Goal: Task Accomplishment & Management: Manage account settings

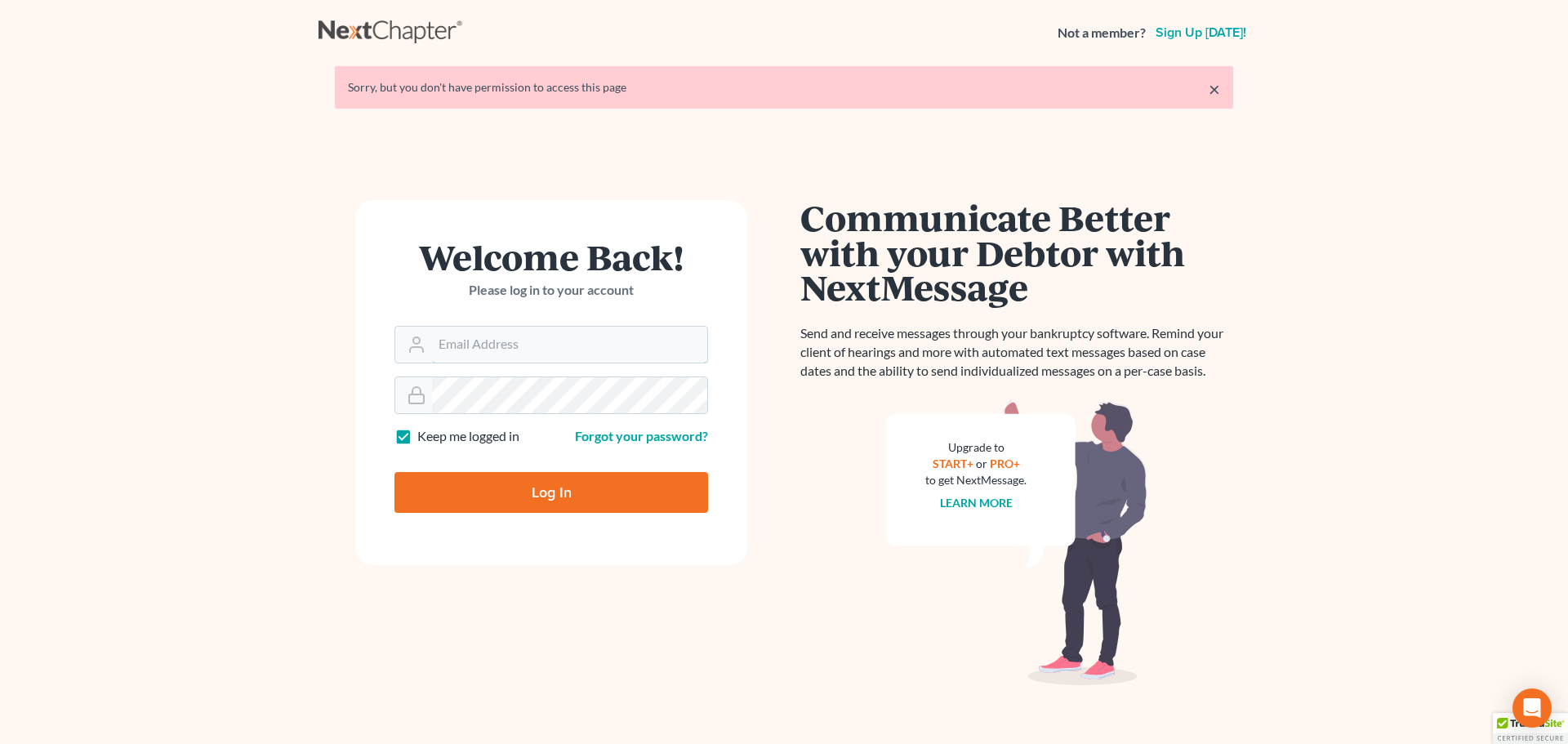
type input "[PERSON_NAME][EMAIL_ADDRESS][DOMAIN_NAME]"
click at [530, 492] on input "Log In" at bounding box center [550, 492] width 313 height 41
type input "Thinking..."
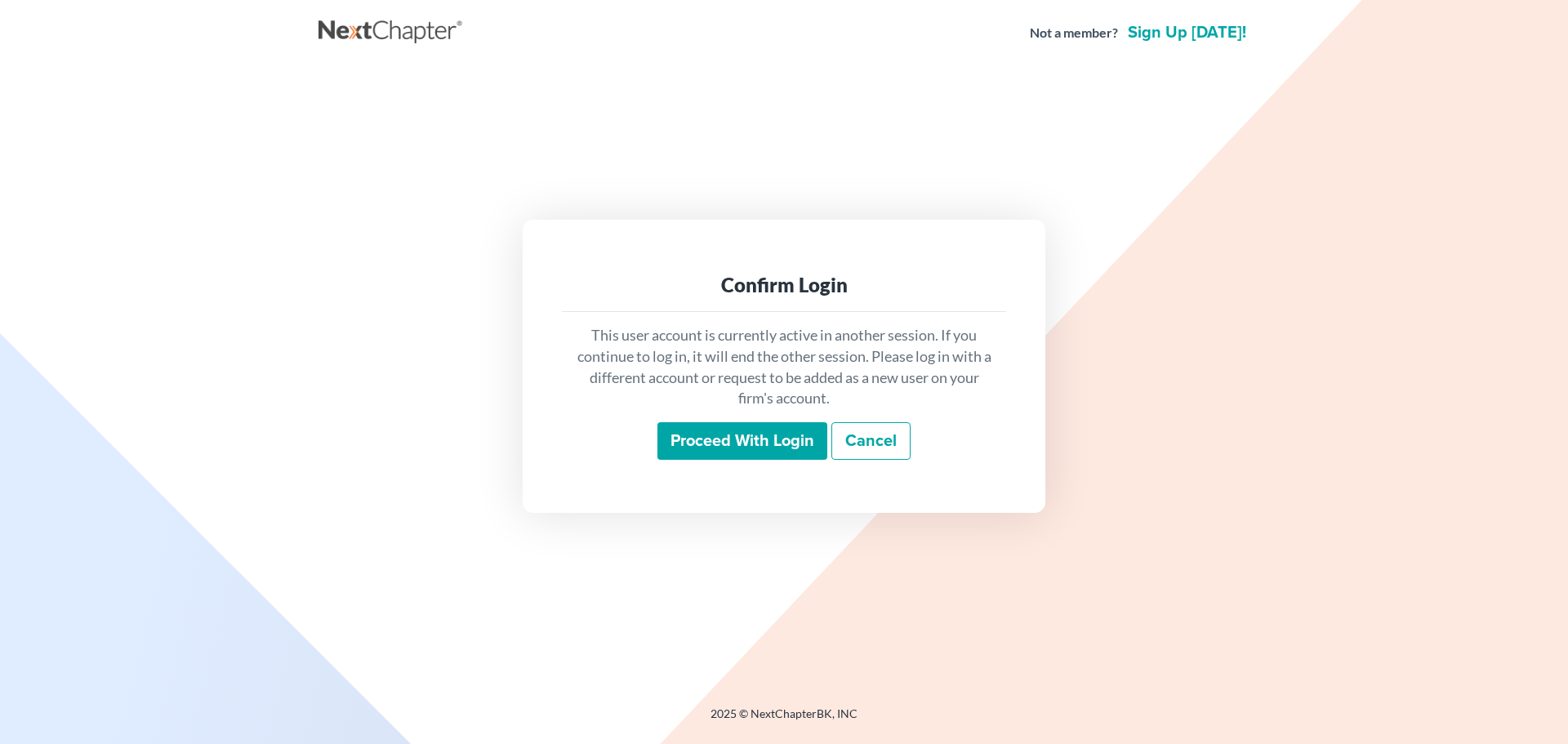
click at [714, 432] on input "Proceed with login" at bounding box center [742, 441] width 170 height 37
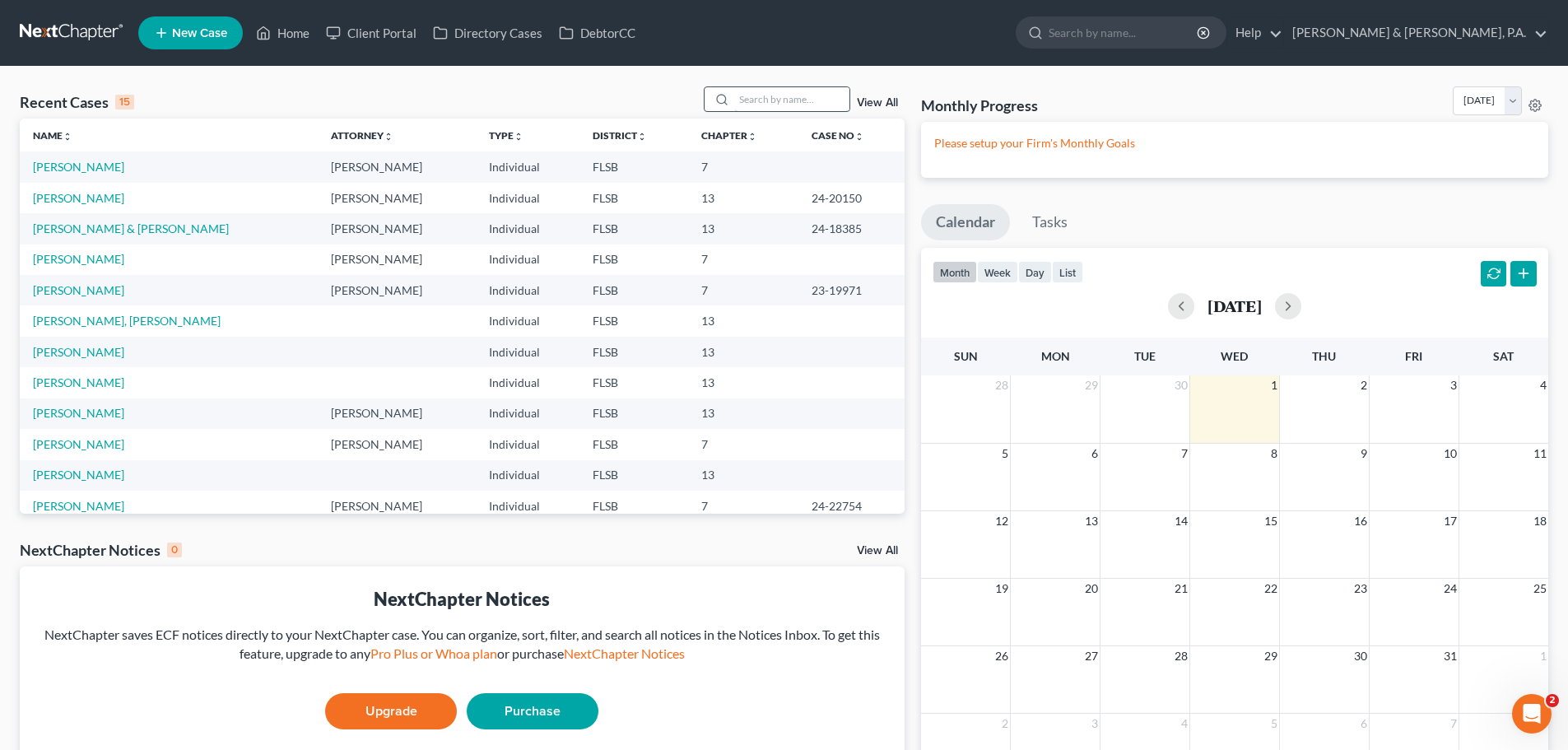
click at [749, 102] on input "search" at bounding box center [791, 99] width 115 height 24
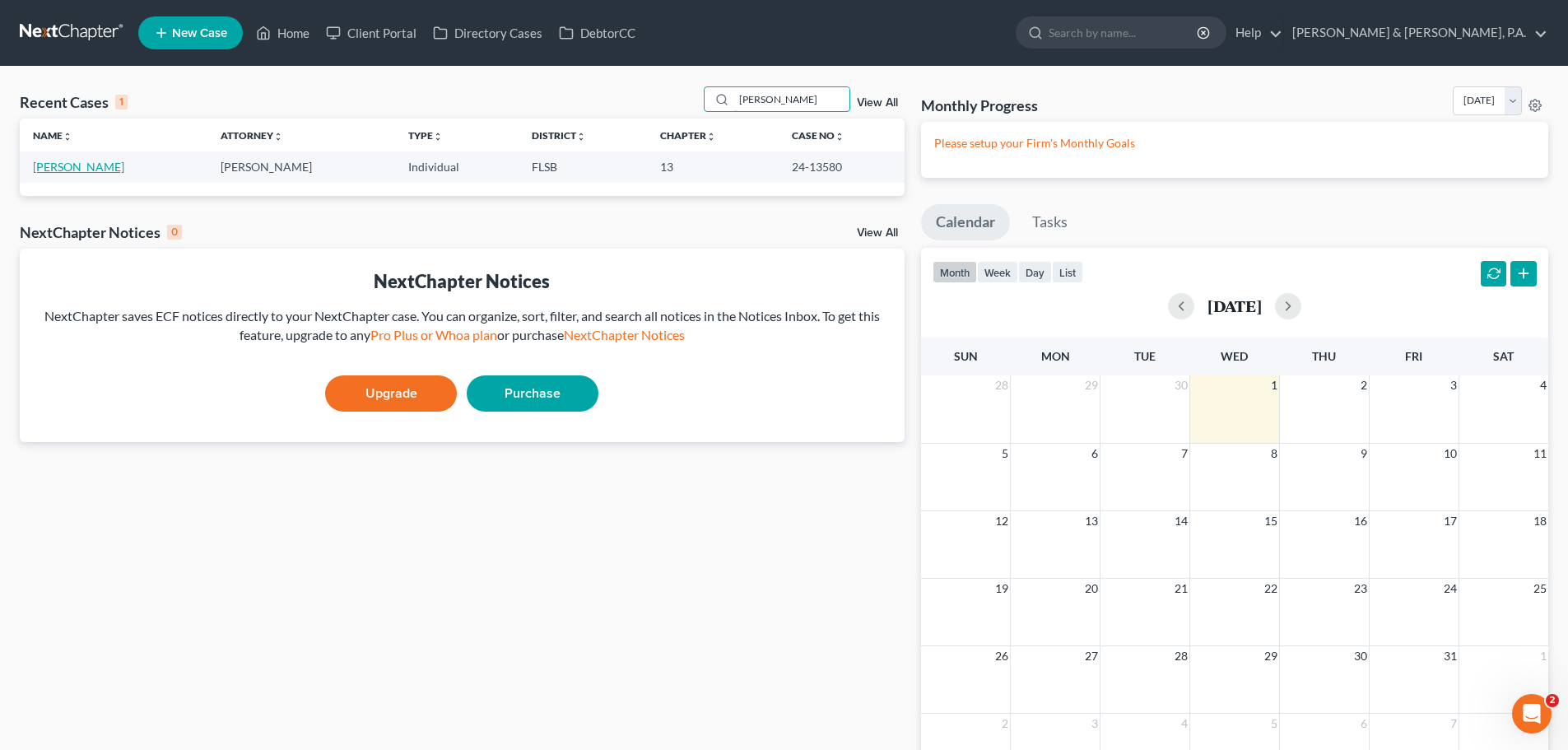
type input "bomar"
click at [88, 166] on link "Bomar, Valerie" at bounding box center [79, 167] width 92 height 14
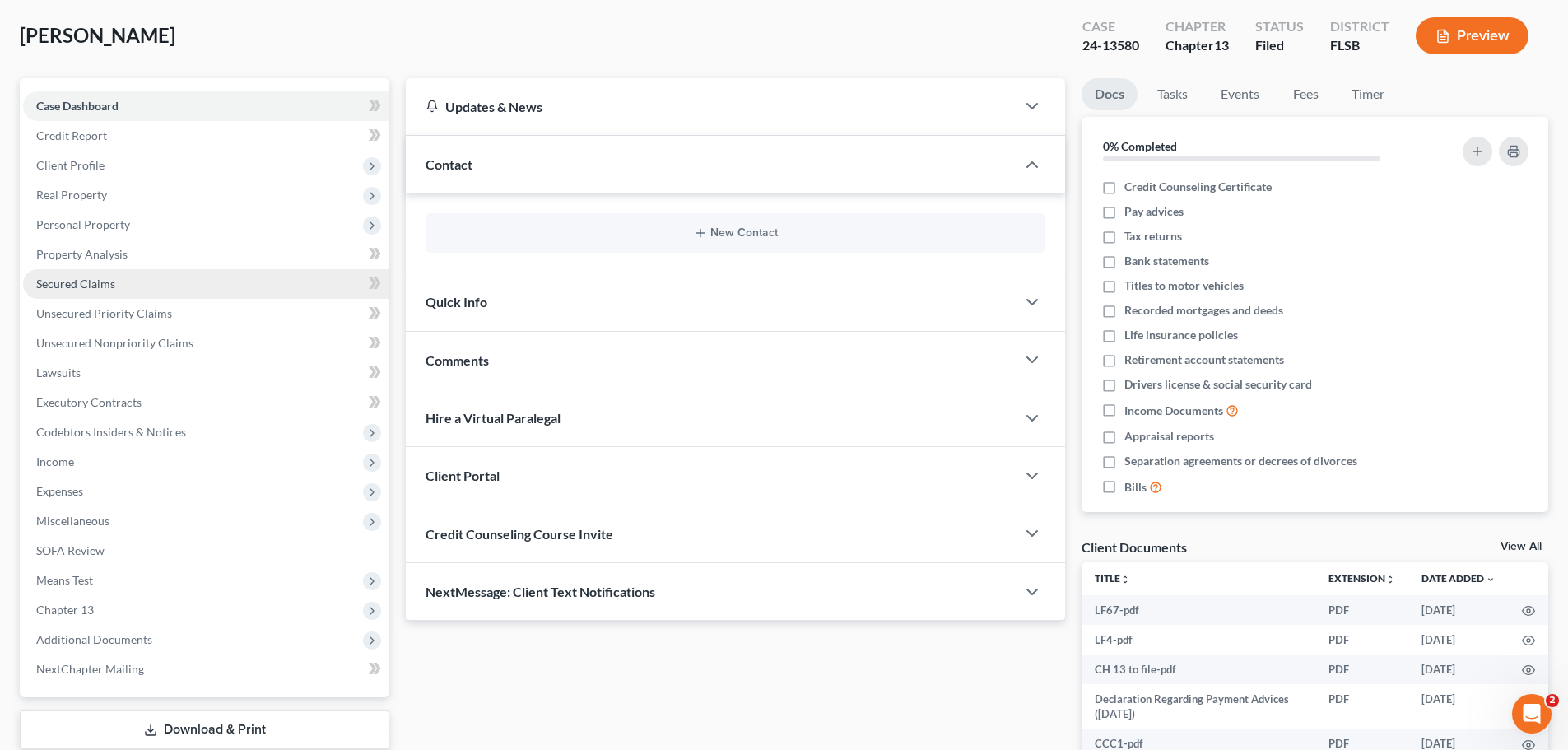
scroll to position [221, 0]
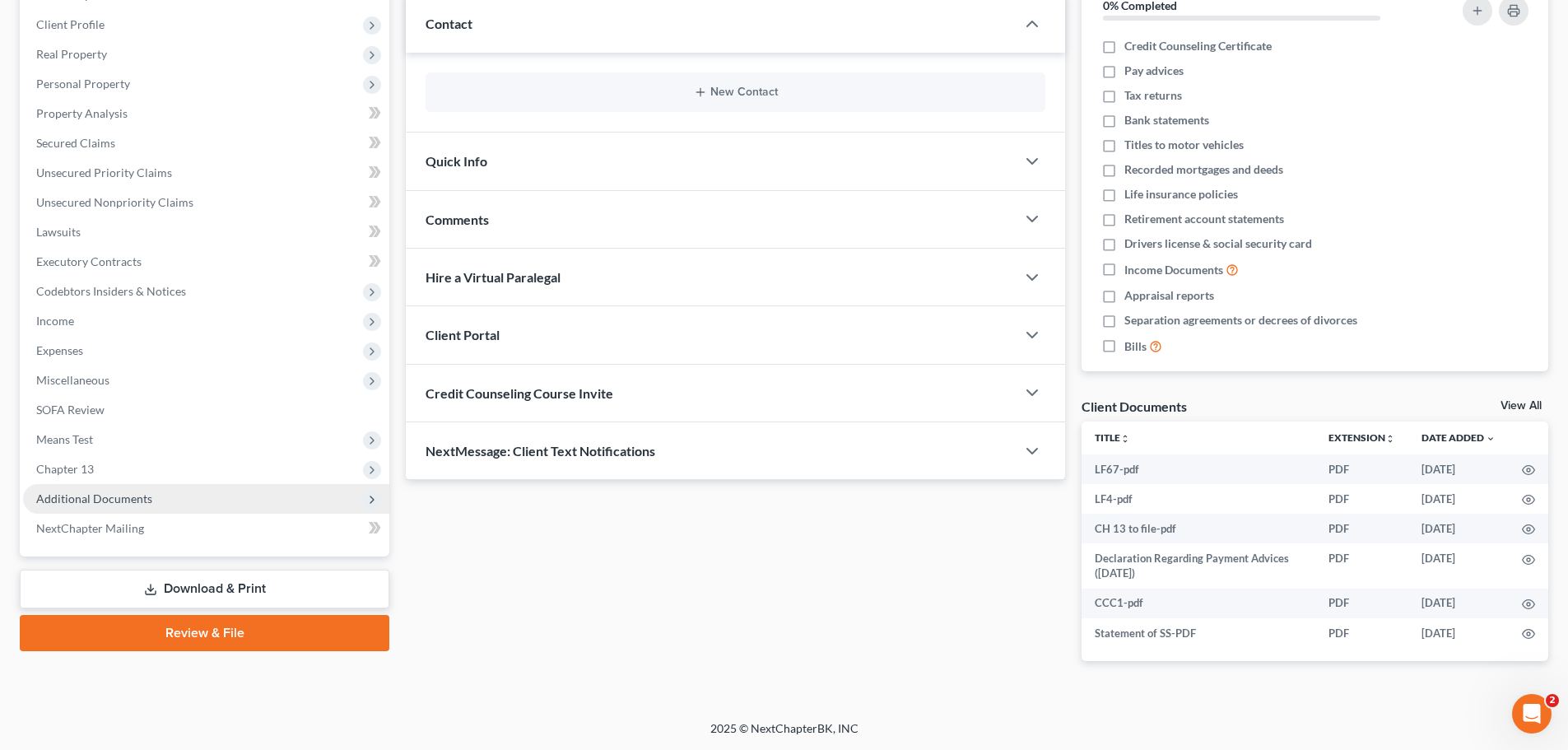
click at [84, 500] on span "Additional Documents" at bounding box center [93, 498] width 116 height 14
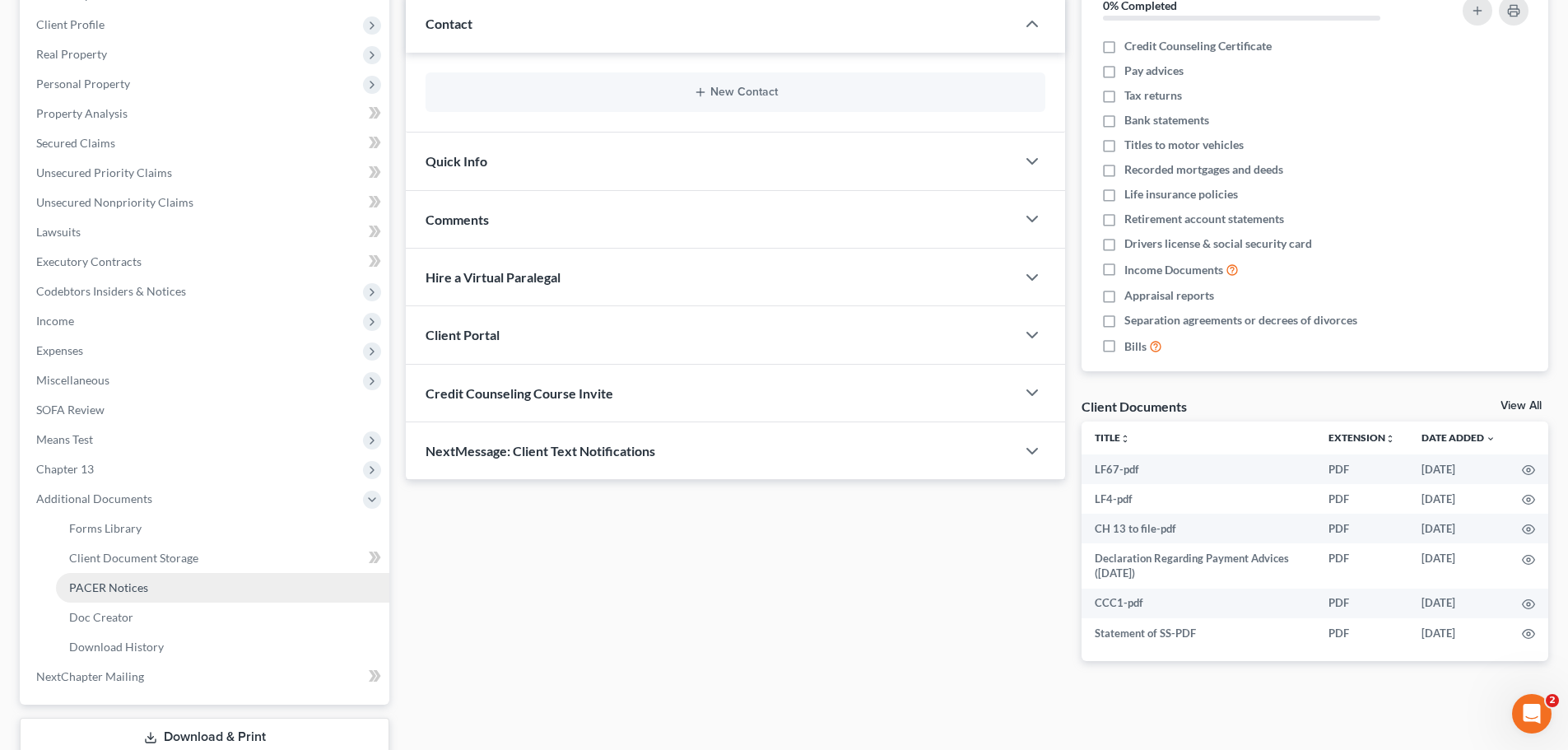
click at [104, 582] on span "PACER Notices" at bounding box center [108, 588] width 79 height 14
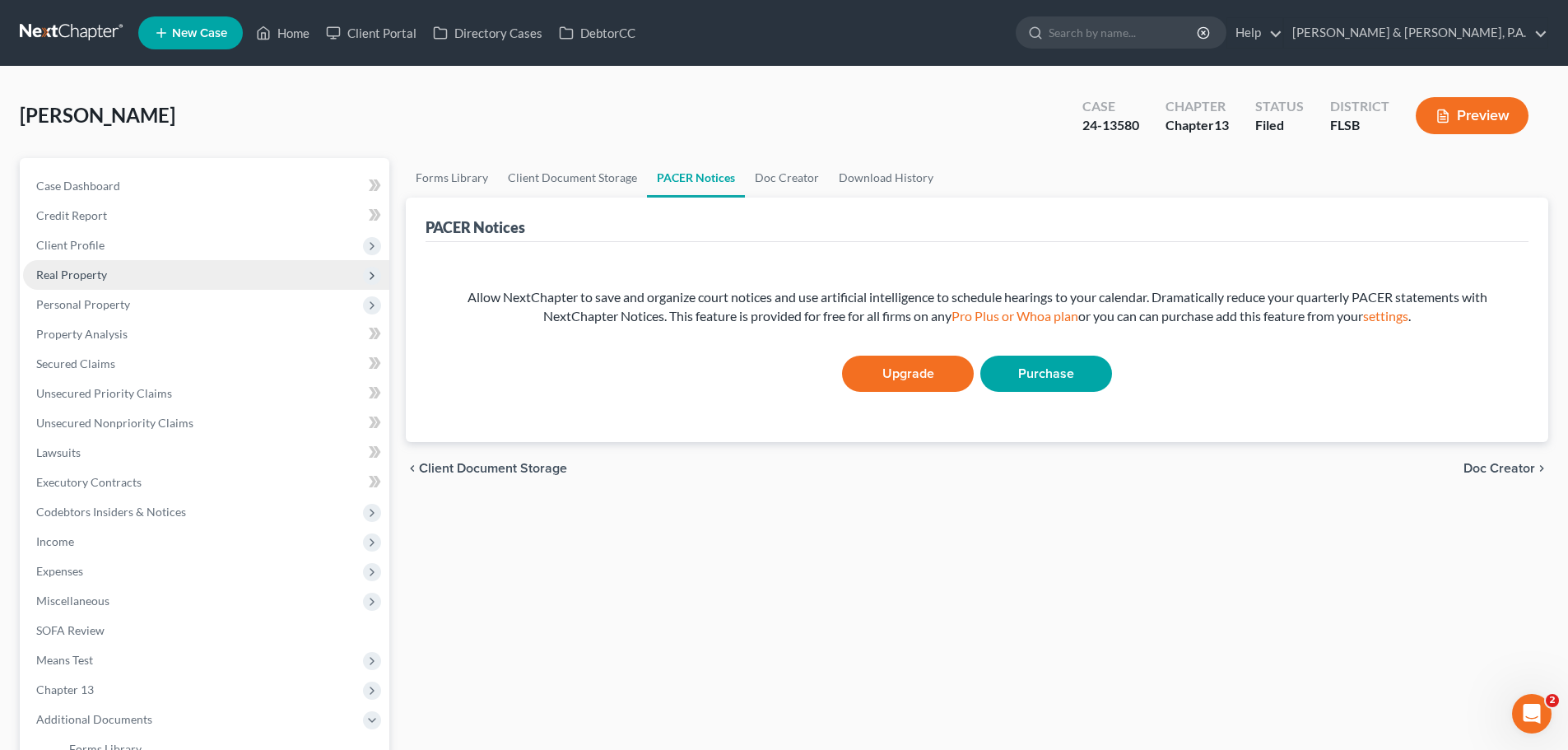
click at [75, 278] on span "Real Property" at bounding box center [71, 274] width 71 height 14
click at [67, 277] on span "Real Property" at bounding box center [71, 274] width 71 height 14
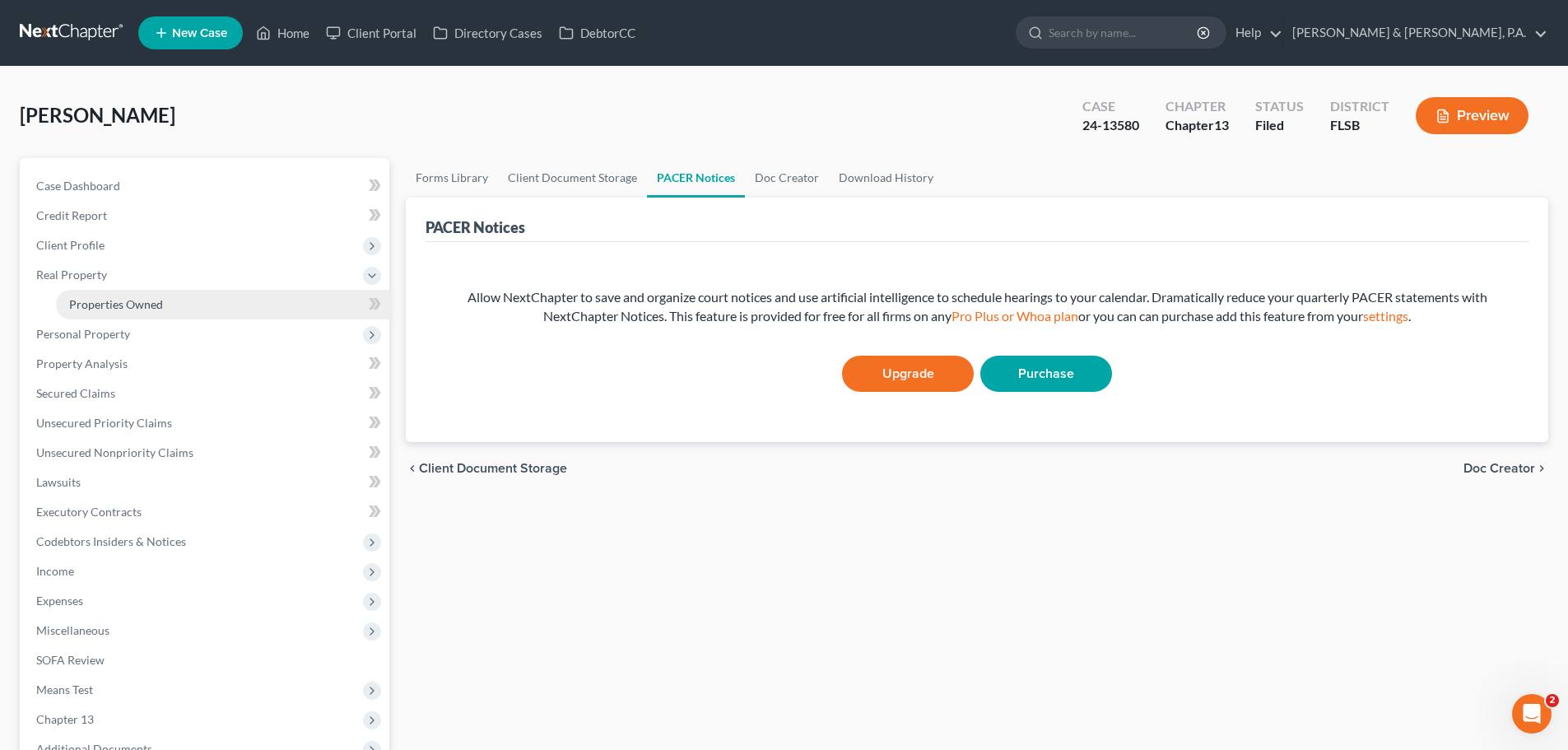
click at [97, 300] on span "Properties Owned" at bounding box center [116, 304] width 94 height 14
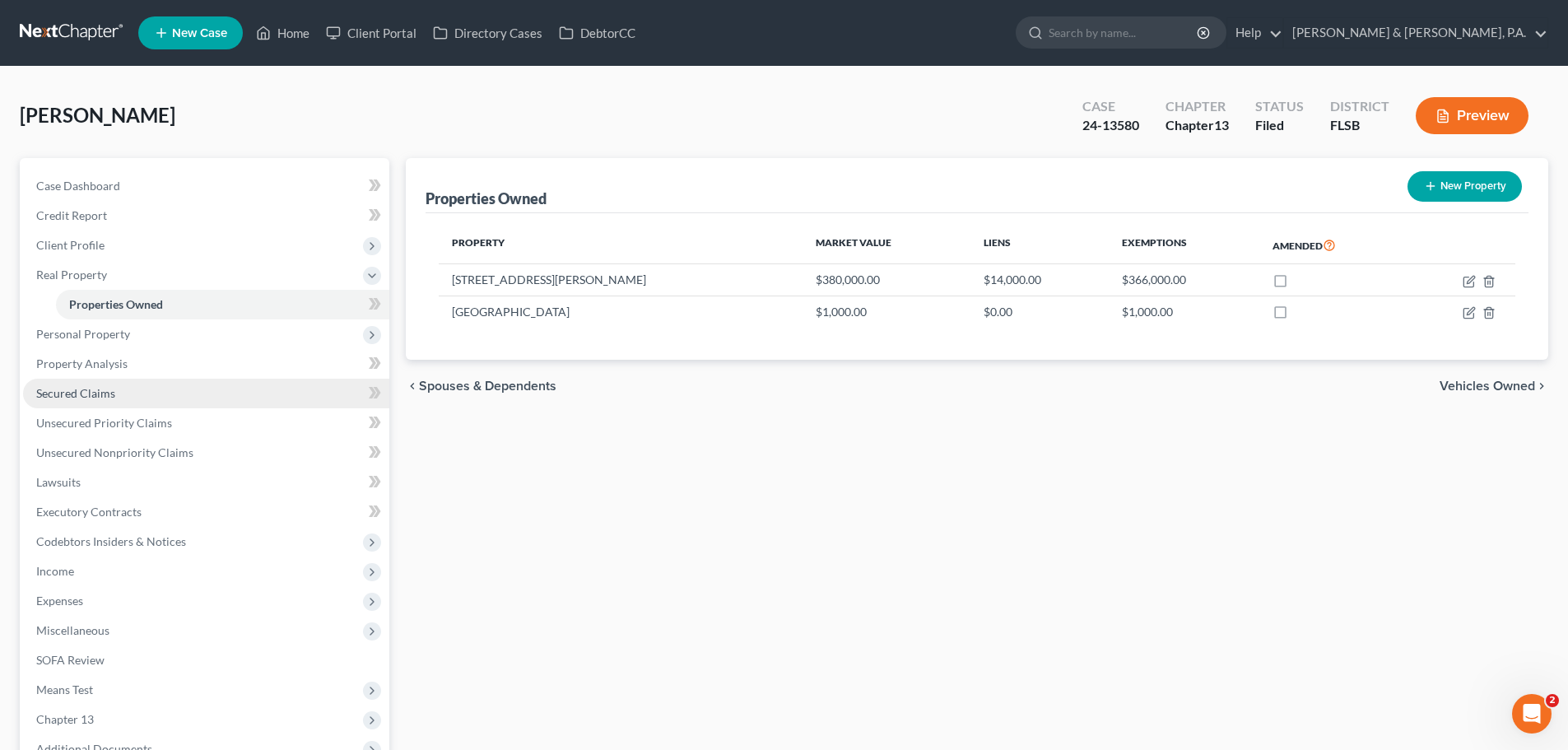
click at [87, 391] on span "Secured Claims" at bounding box center [75, 392] width 79 height 14
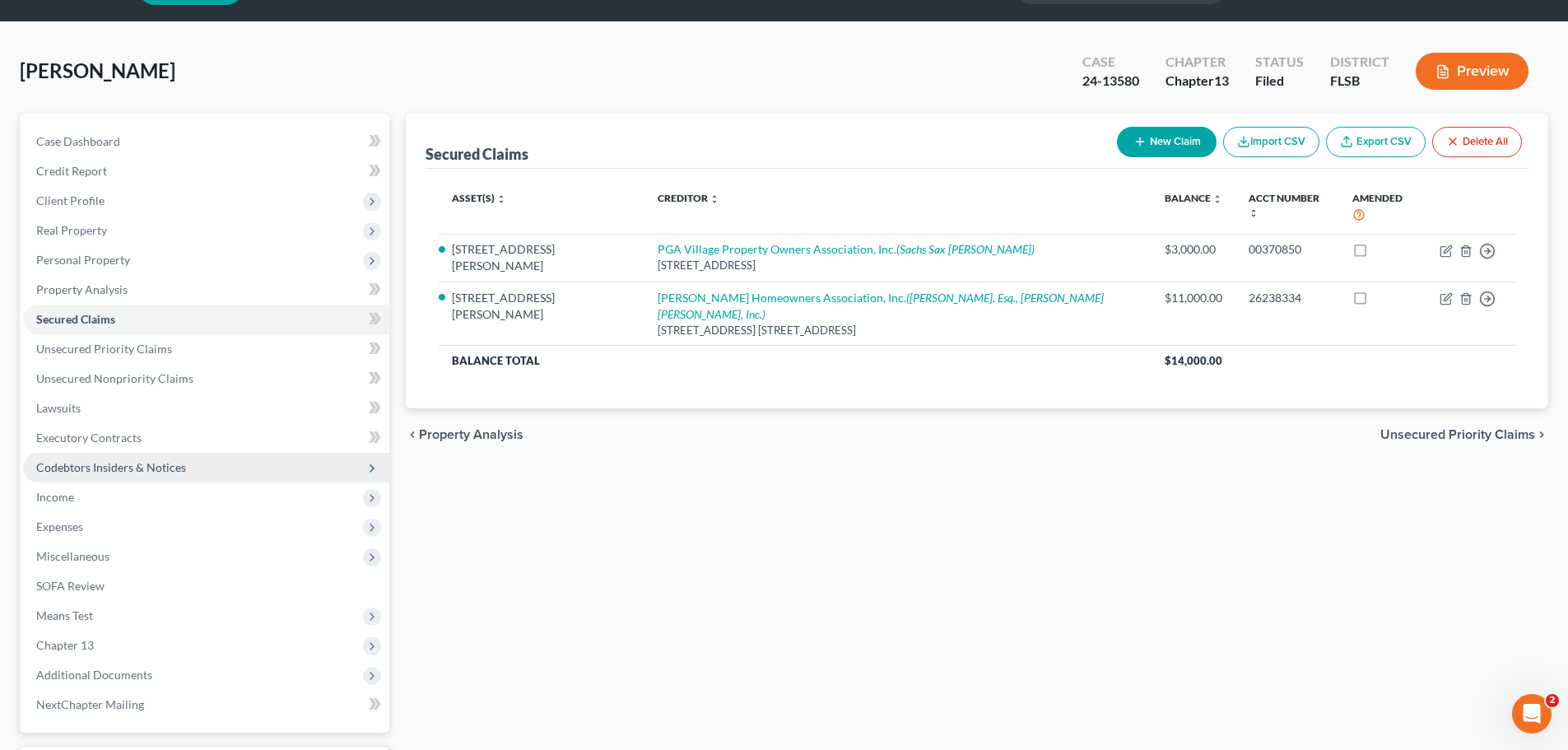
scroll to position [82, 0]
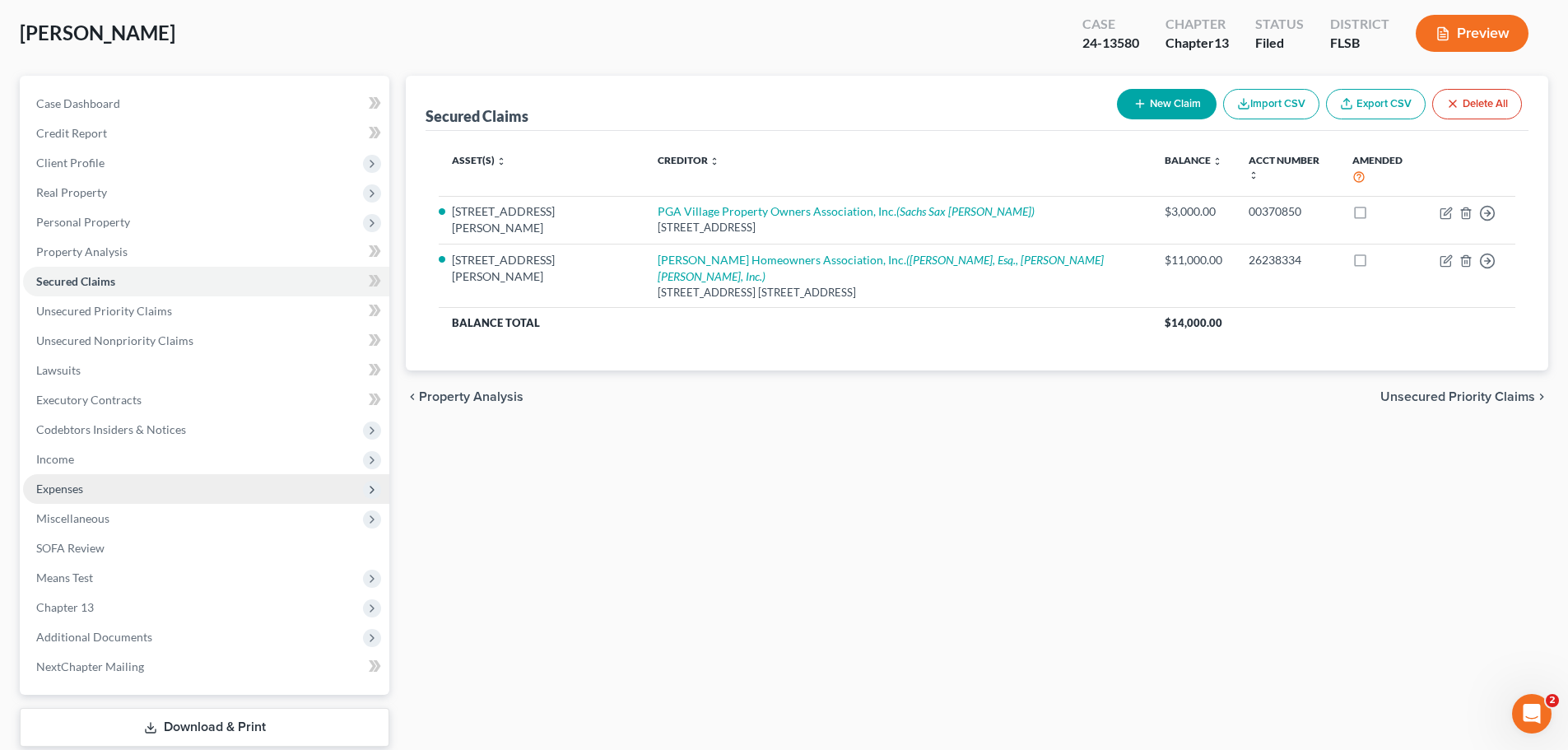
click at [61, 478] on span "Expenses" at bounding box center [207, 489] width 367 height 30
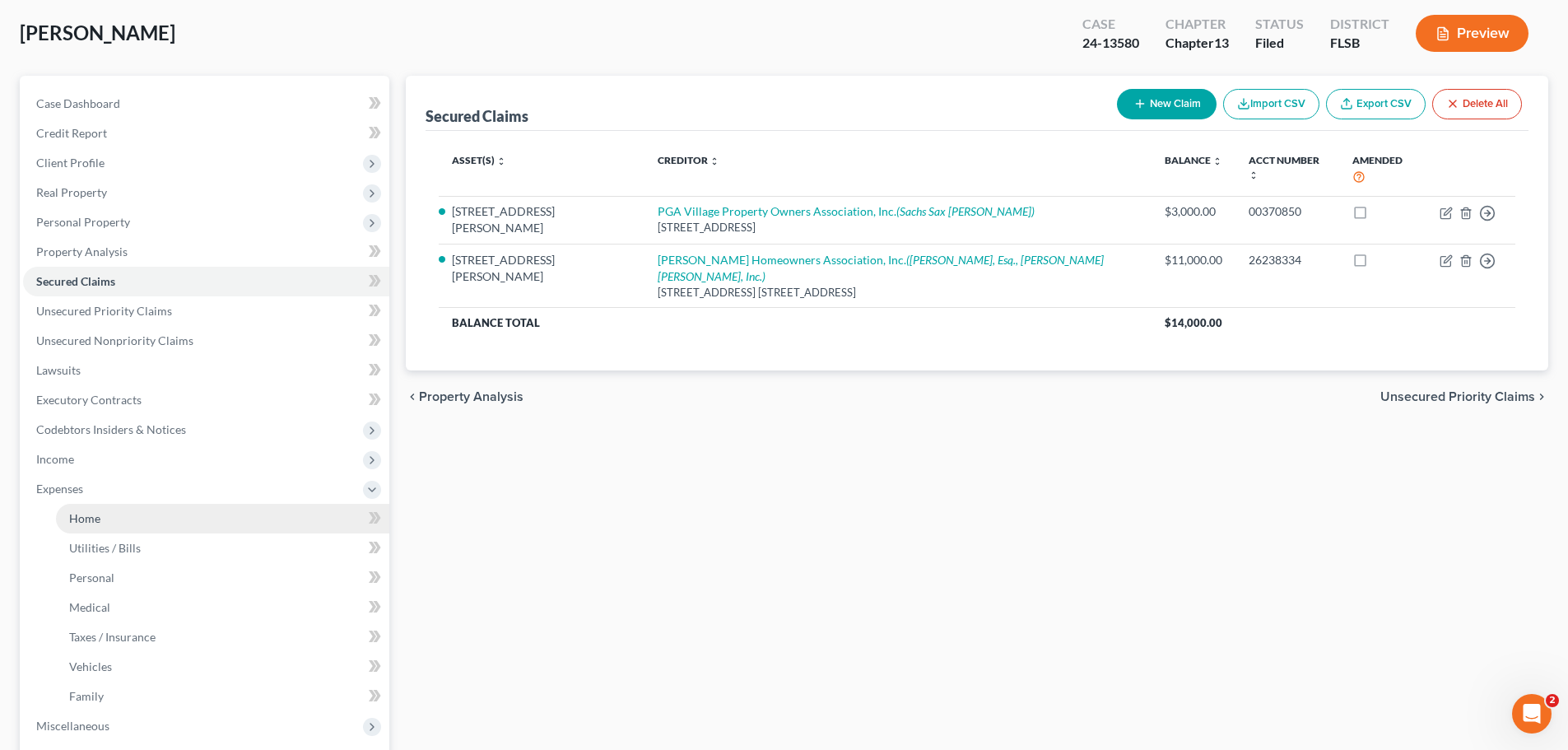
click at [84, 512] on span "Home" at bounding box center [85, 518] width 32 height 14
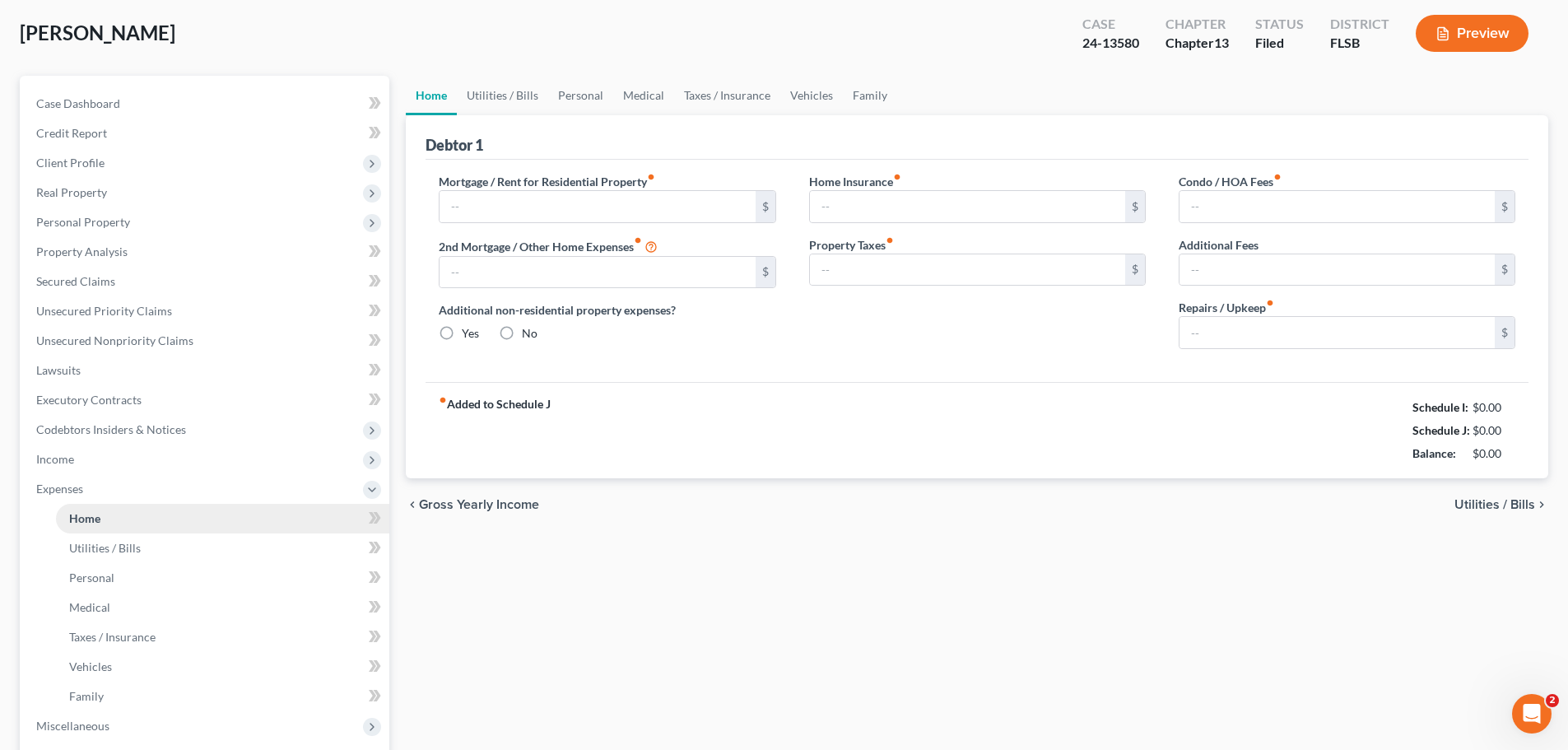
type input "0.00"
radio input "true"
type input "100.00"
type input "250.00"
type input "0.00"
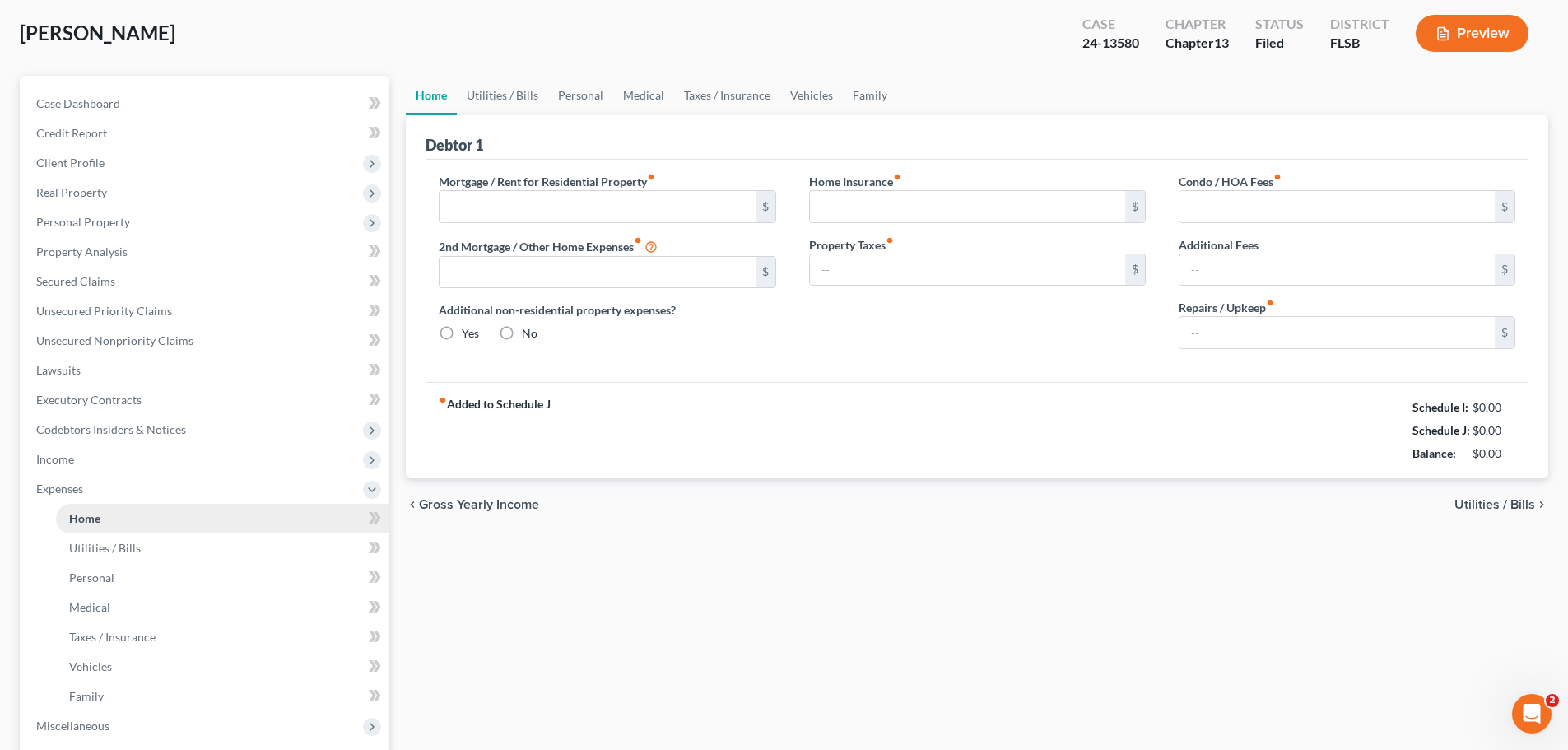
type input "0.00"
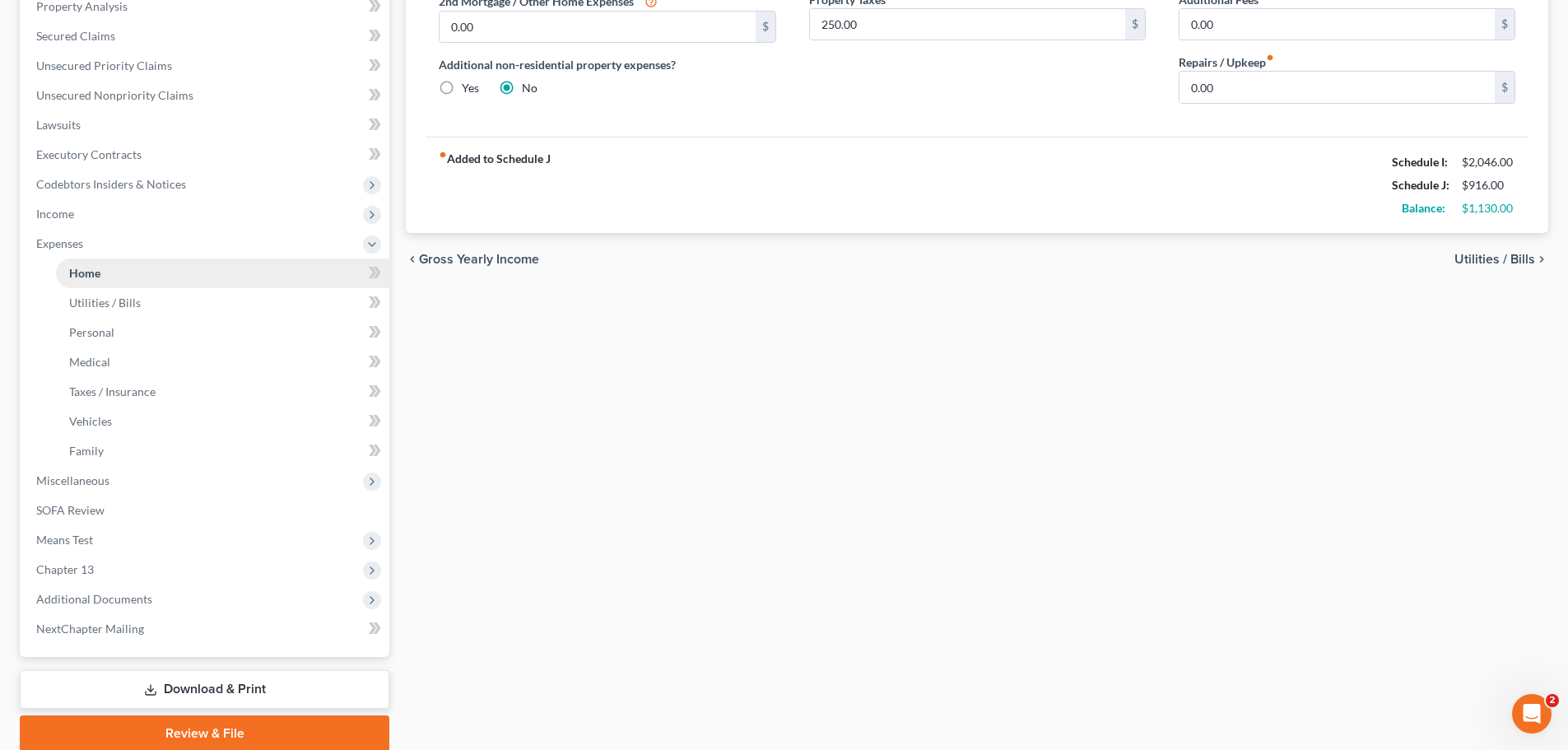
scroll to position [329, 0]
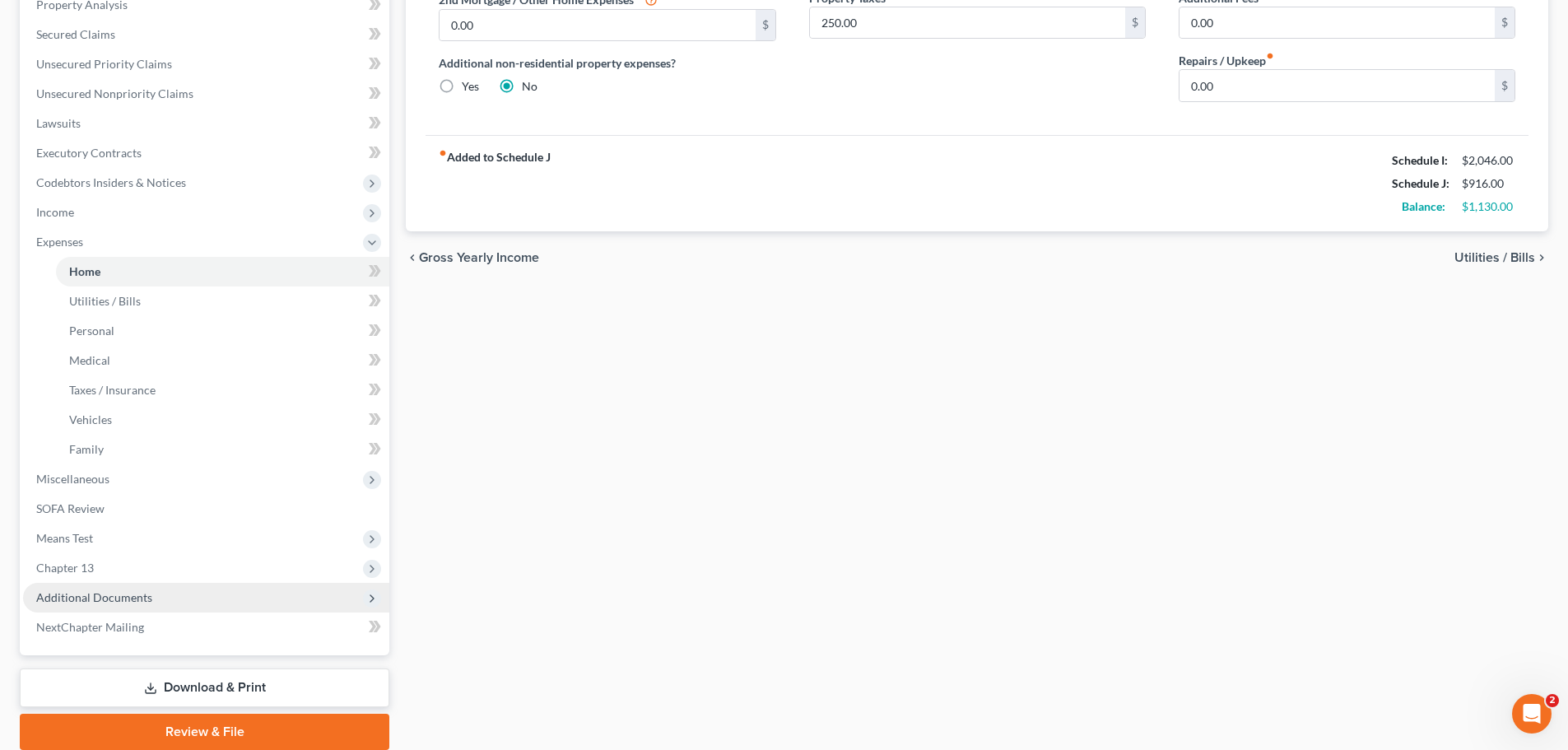
click at [84, 592] on span "Additional Documents" at bounding box center [93, 597] width 116 height 14
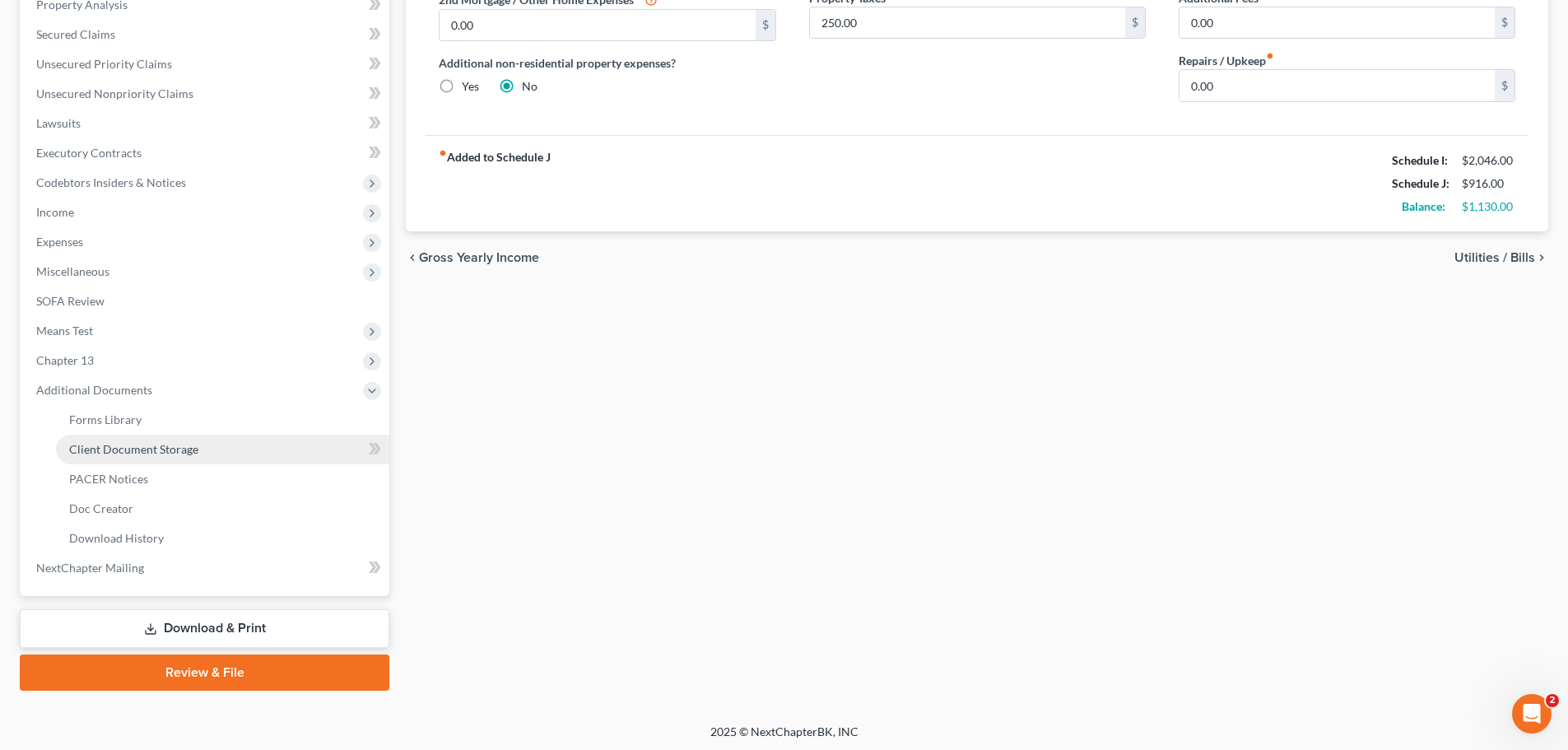
click at [108, 441] on link "Client Document Storage" at bounding box center [222, 450] width 333 height 30
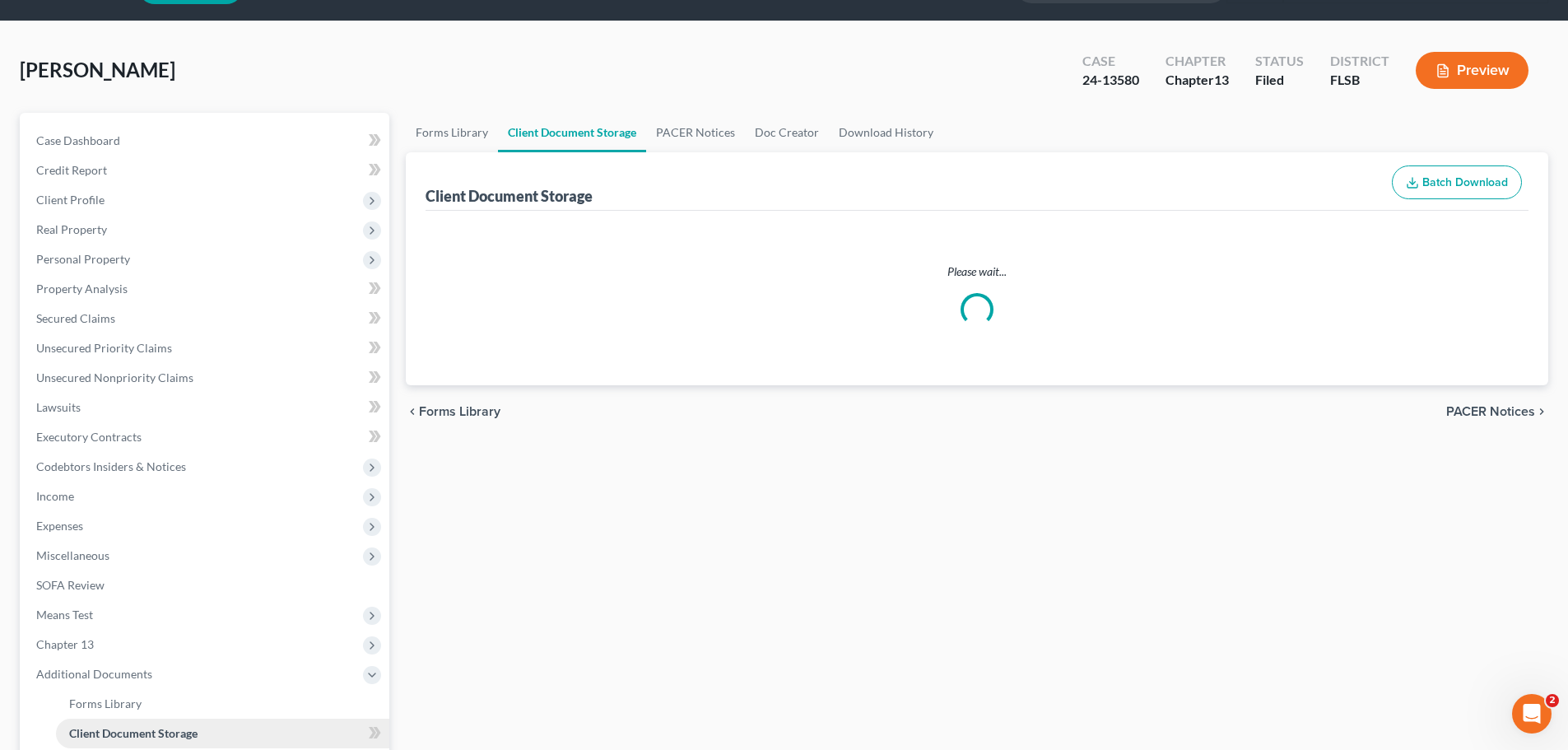
select select "9"
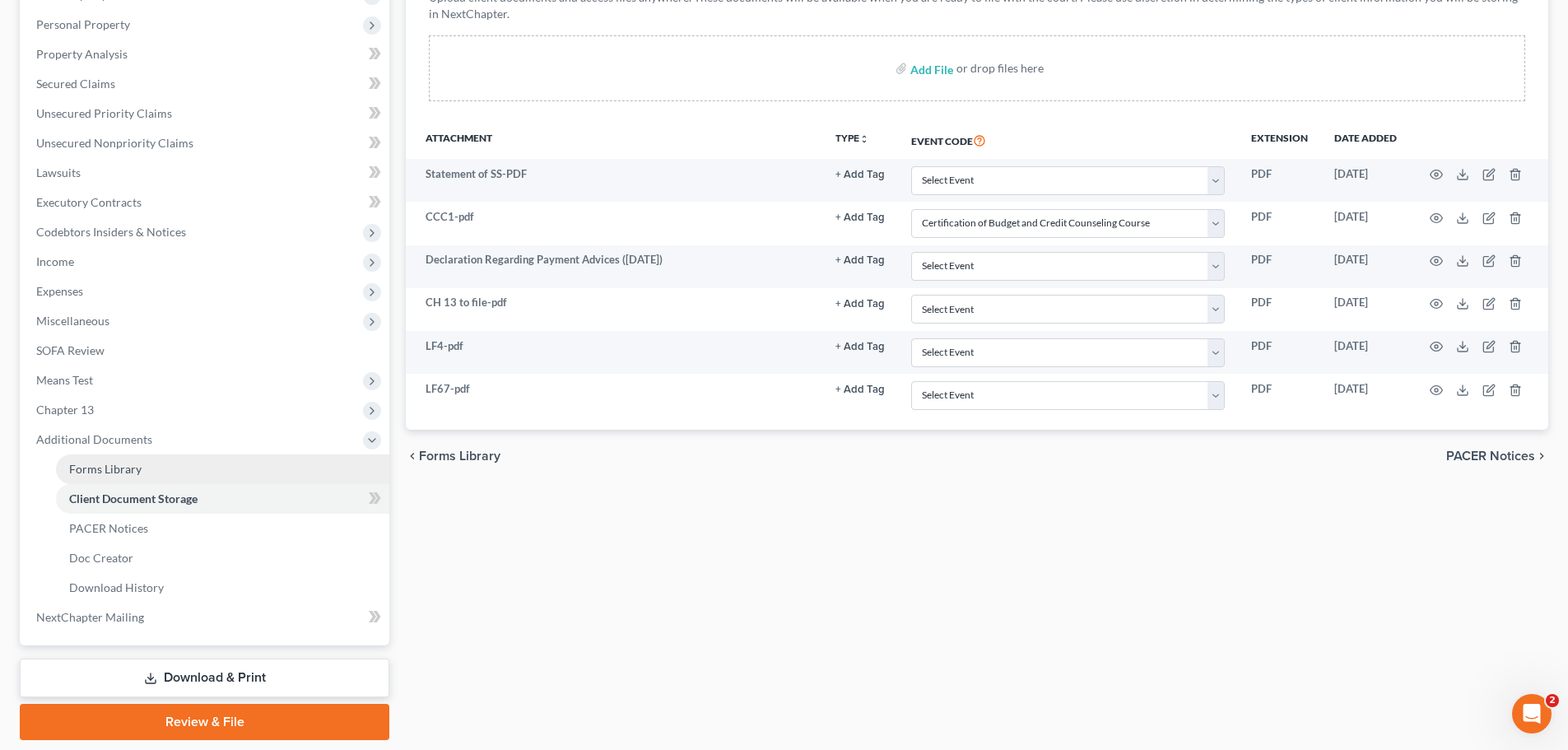
scroll to position [329, 0]
